Goal: Transaction & Acquisition: Purchase product/service

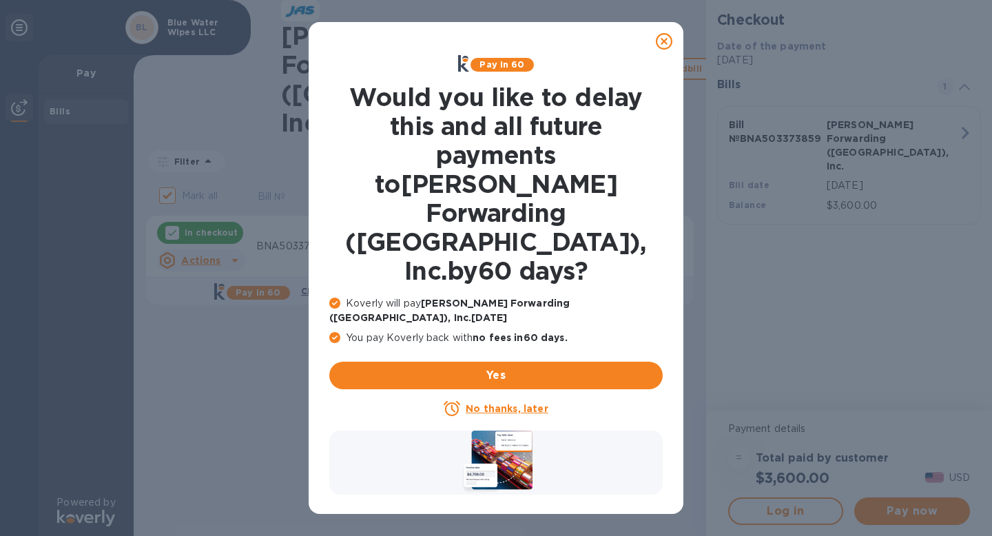
click at [661, 47] on icon at bounding box center [664, 41] width 17 height 17
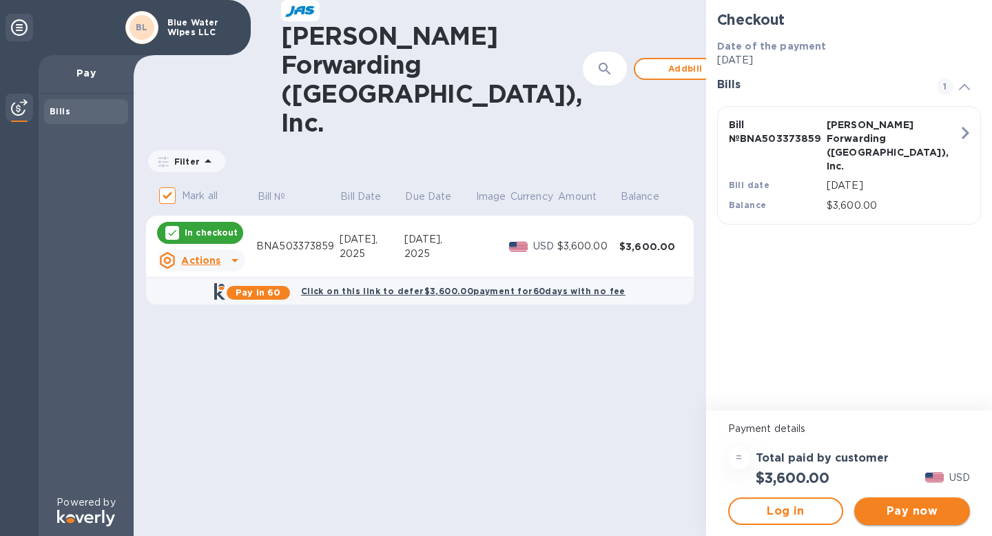
click at [910, 512] on span "Pay now" at bounding box center [912, 511] width 94 height 17
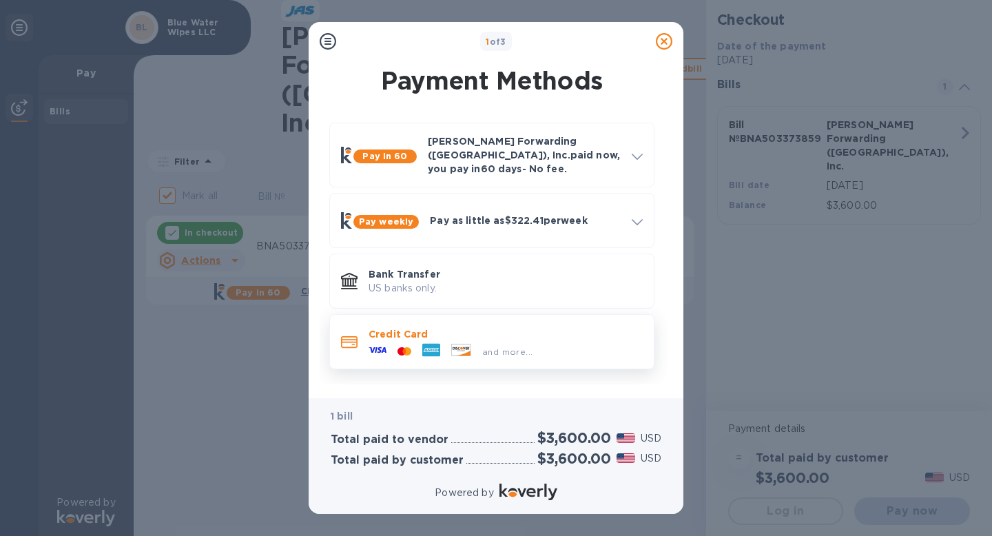
click at [499, 347] on span "and more..." at bounding box center [507, 352] width 50 height 10
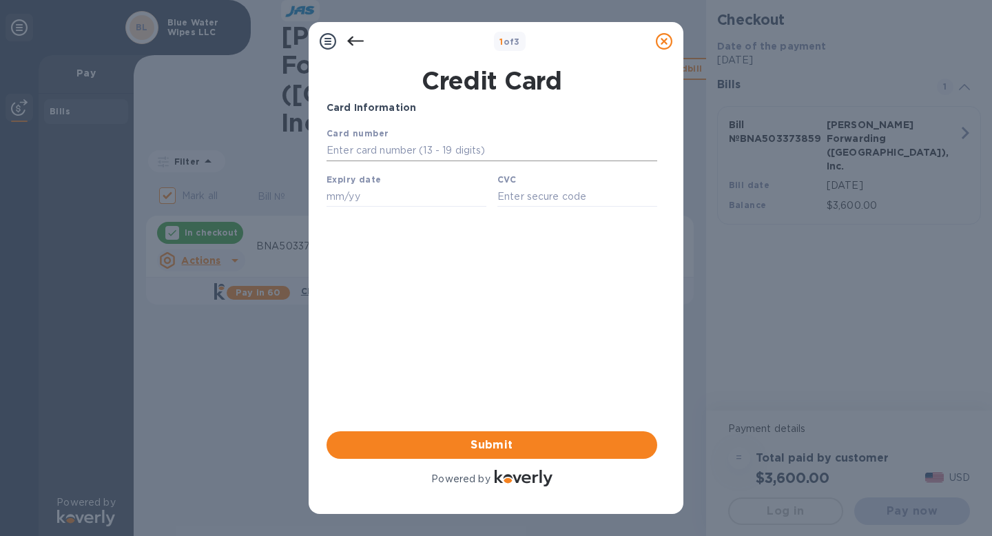
click at [393, 149] on input "text" at bounding box center [492, 151] width 331 height 21
type input "[CREDIT_CARD_NUMBER]"
type input "01/27"
type input "111"
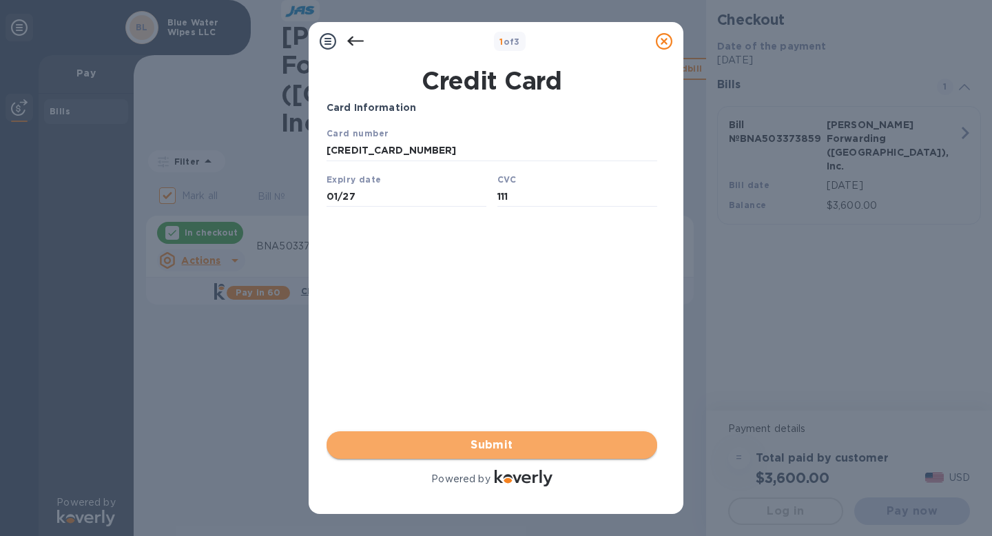
click at [492, 443] on span "Submit" at bounding box center [492, 445] width 309 height 17
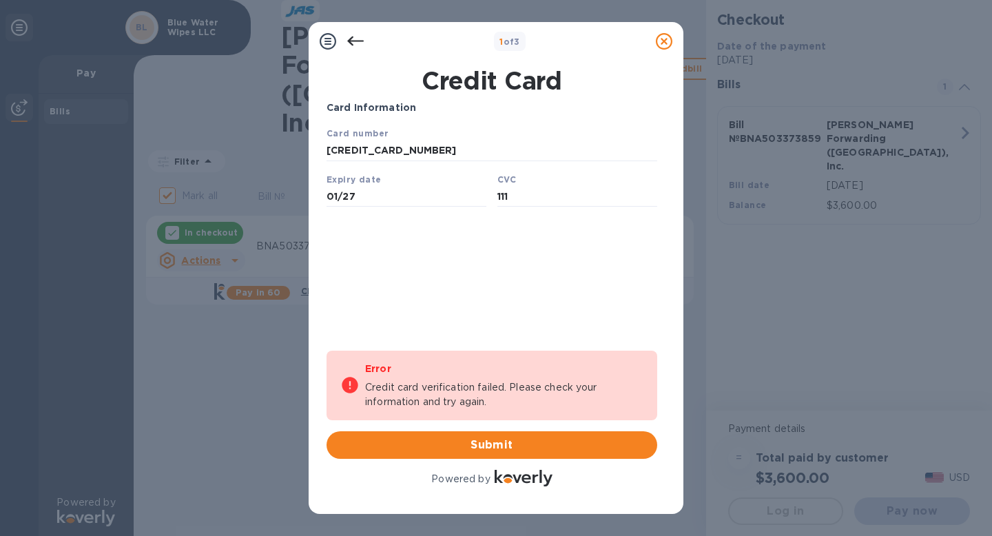
click at [654, 41] on div at bounding box center [664, 42] width 28 height 28
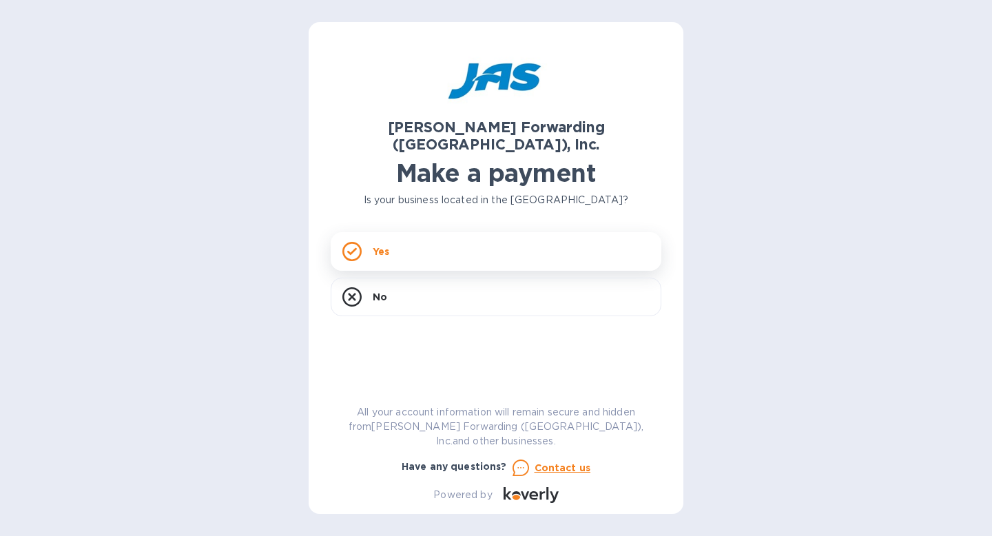
click at [488, 243] on div "Yes" at bounding box center [496, 251] width 331 height 39
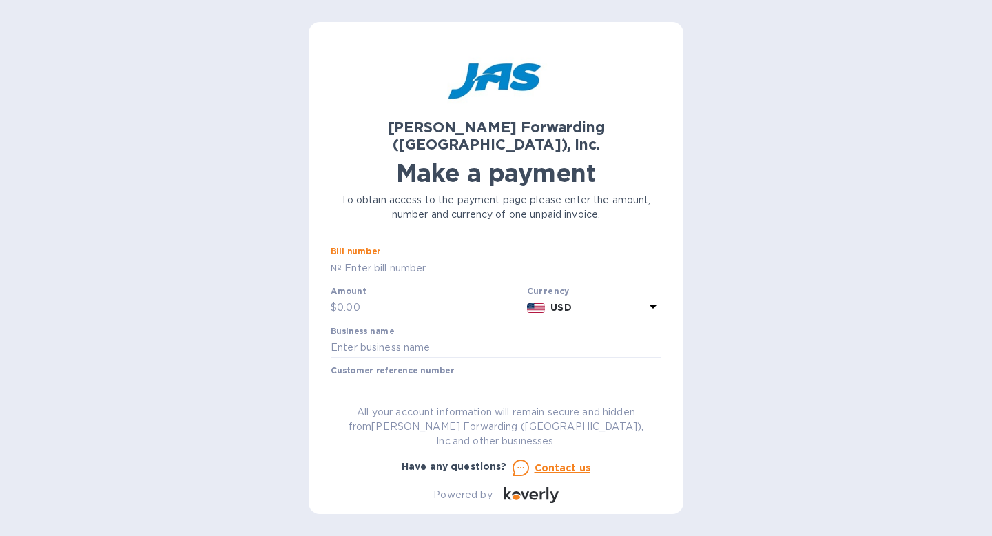
click at [435, 258] on input "text" at bounding box center [502, 268] width 320 height 21
type input "BNA503373859"
click at [427, 298] on input "text" at bounding box center [429, 308] width 185 height 21
type input "1,500"
click at [447, 338] on input "text" at bounding box center [496, 348] width 331 height 21
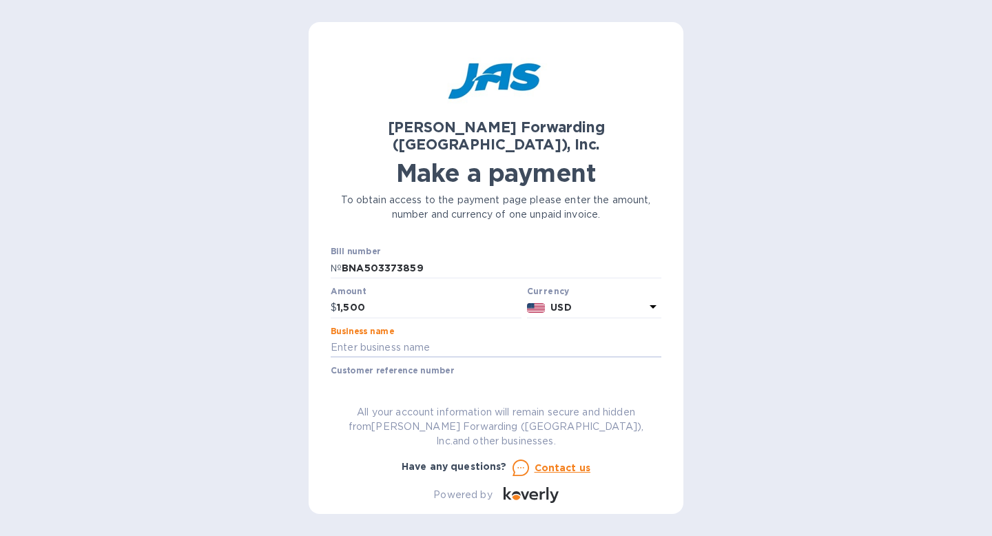
type input "Blue Water Wipes LLC"
click at [436, 377] on input "text" at bounding box center [496, 387] width 331 height 21
type input "BLUWATMLR"
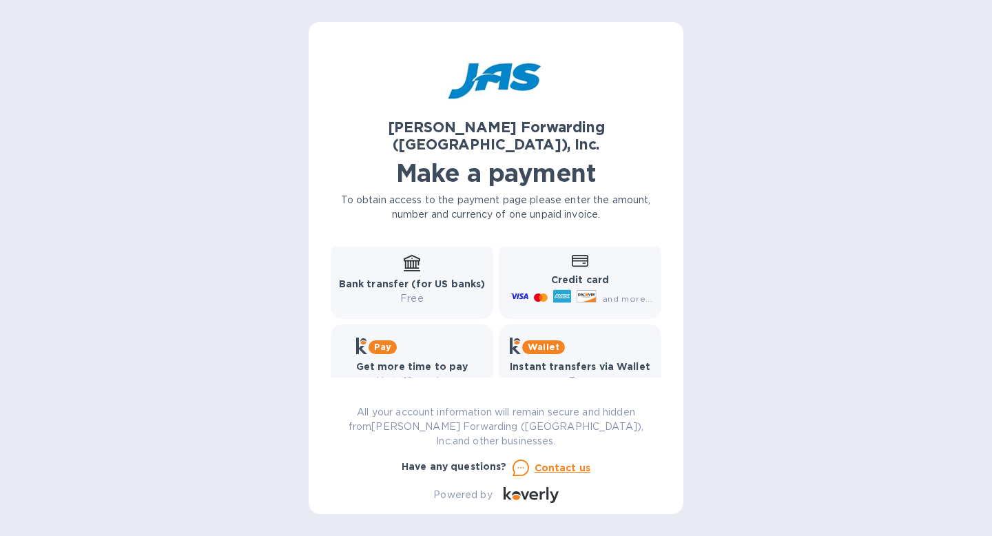
scroll to position [149, 0]
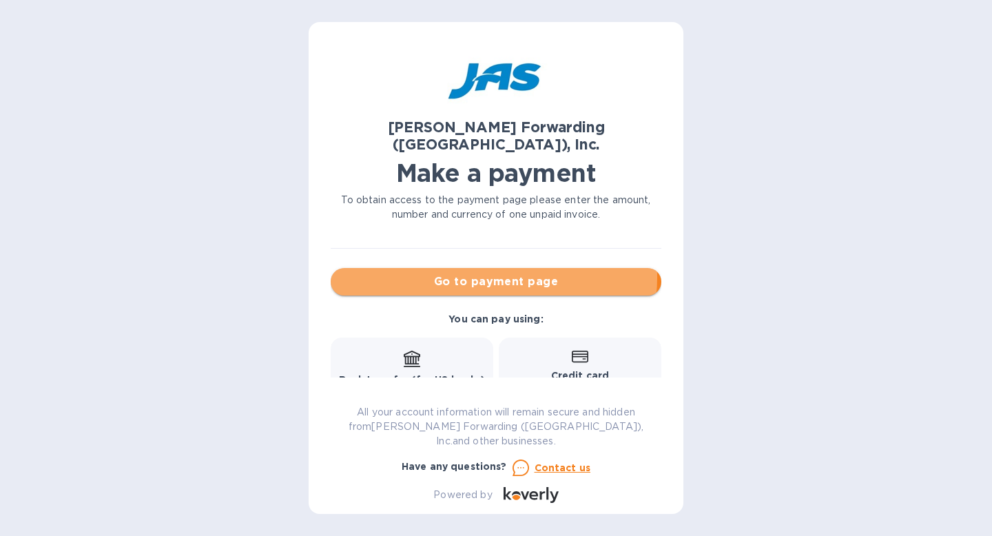
click at [486, 274] on span "Go to payment page" at bounding box center [496, 282] width 309 height 17
